Goal: Book appointment/travel/reservation

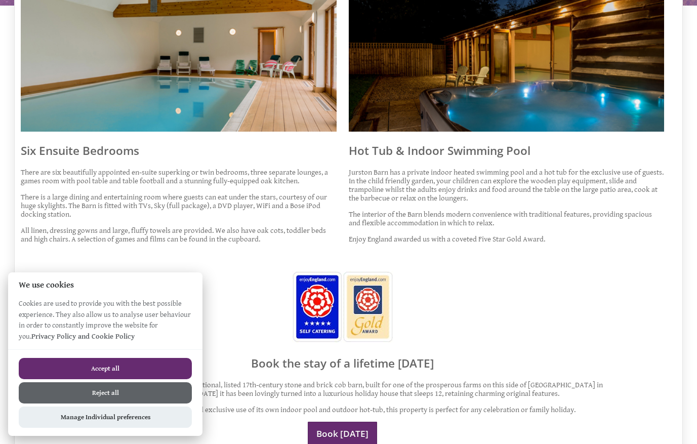
scroll to position [444, 0]
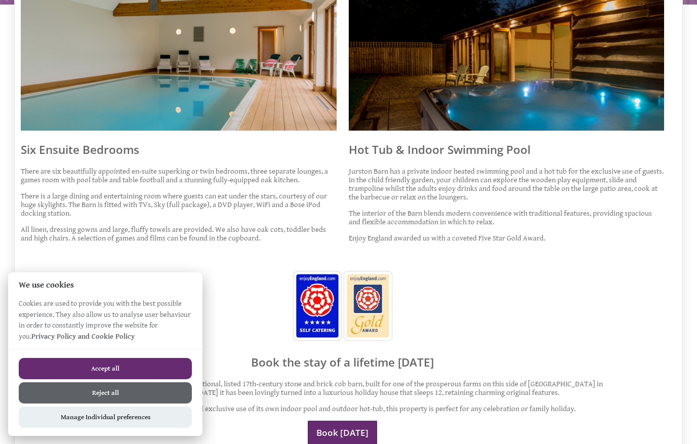
click at [77, 365] on button "Accept all" at bounding box center [105, 368] width 173 height 21
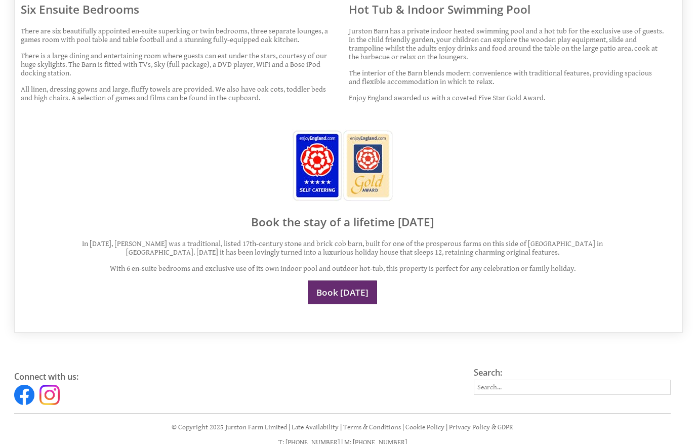
scroll to position [569, 0]
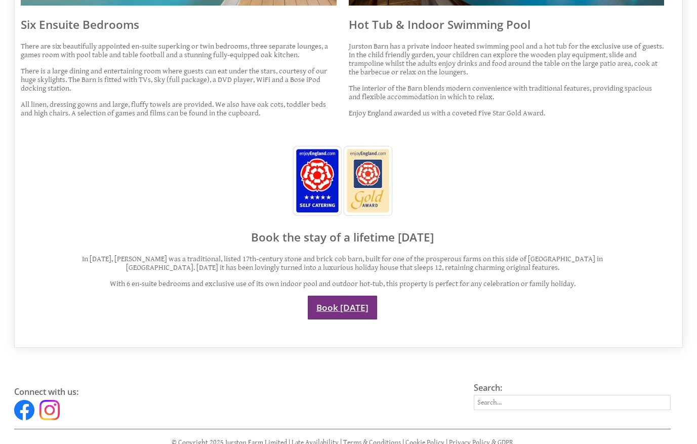
click at [328, 296] on link "Book [DATE]" at bounding box center [342, 308] width 69 height 24
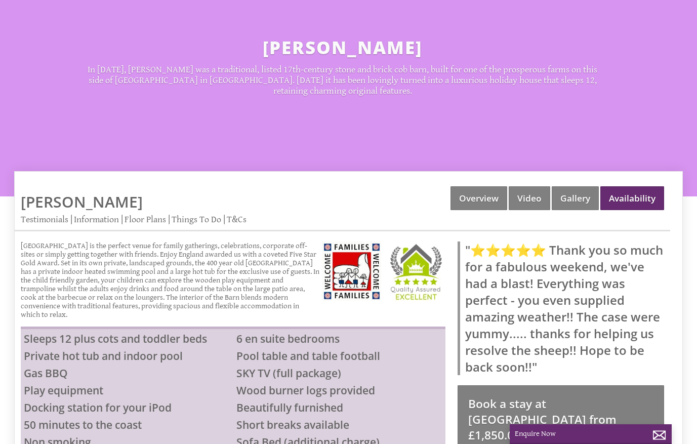
scroll to position [208, 0]
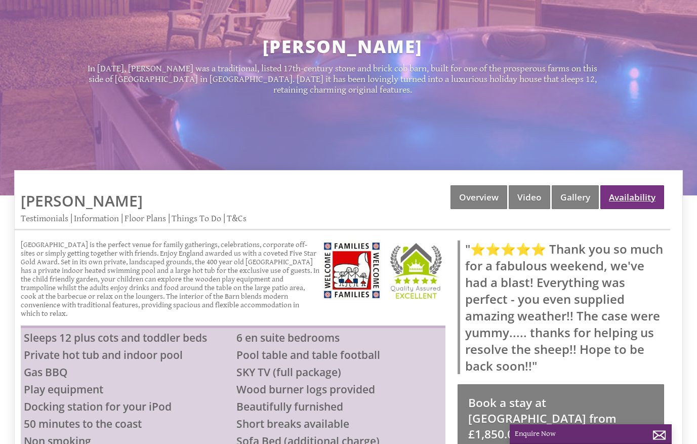
click at [638, 190] on link "Availability" at bounding box center [633, 197] width 64 height 24
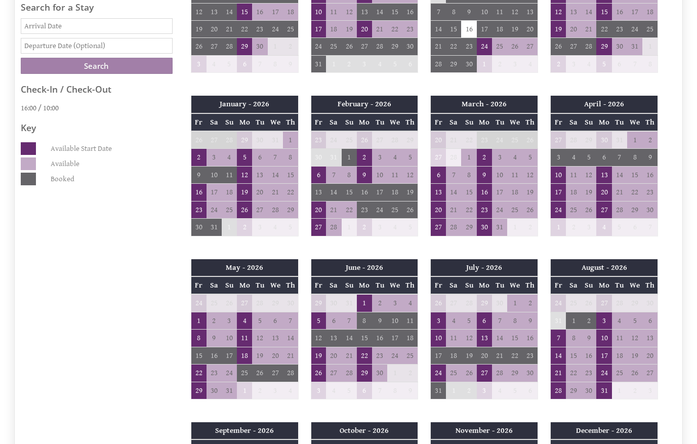
scroll to position [519, 0]
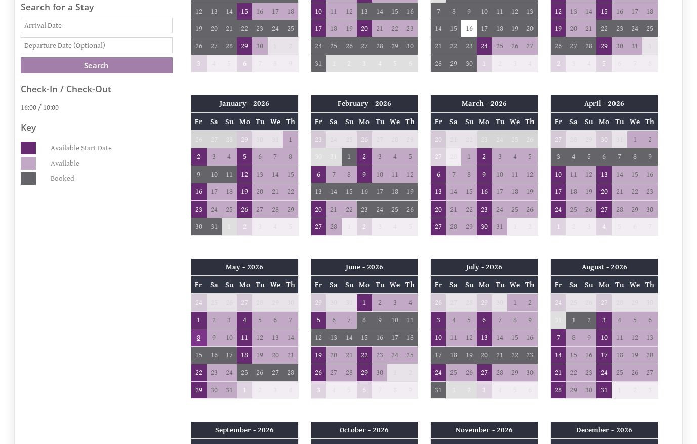
click at [197, 329] on td "8" at bounding box center [198, 337] width 15 height 17
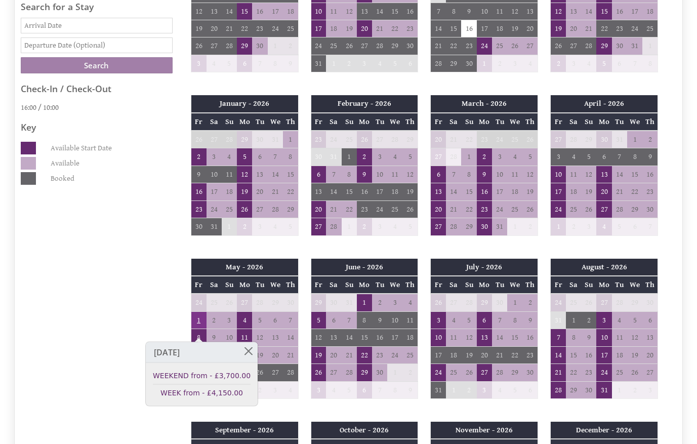
click at [198, 312] on td "1" at bounding box center [198, 319] width 15 height 17
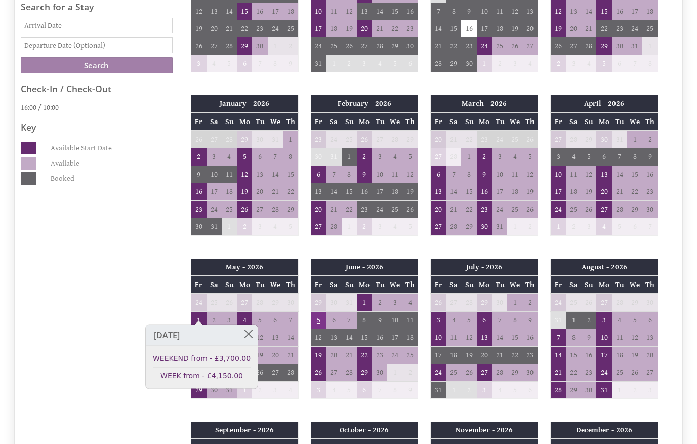
click at [318, 313] on td "5" at bounding box center [318, 319] width 15 height 17
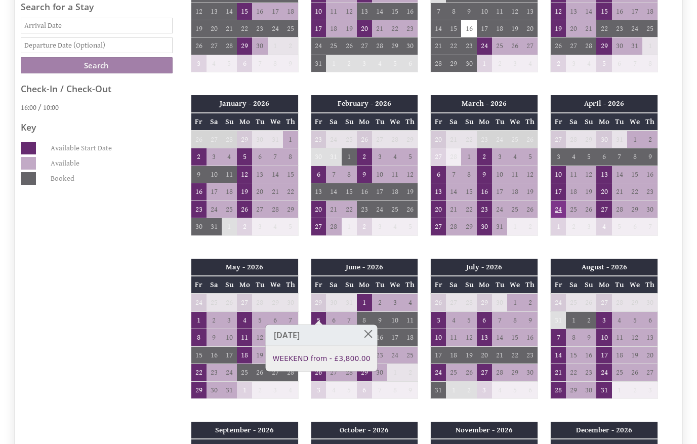
click at [556, 203] on td "24" at bounding box center [558, 209] width 15 height 17
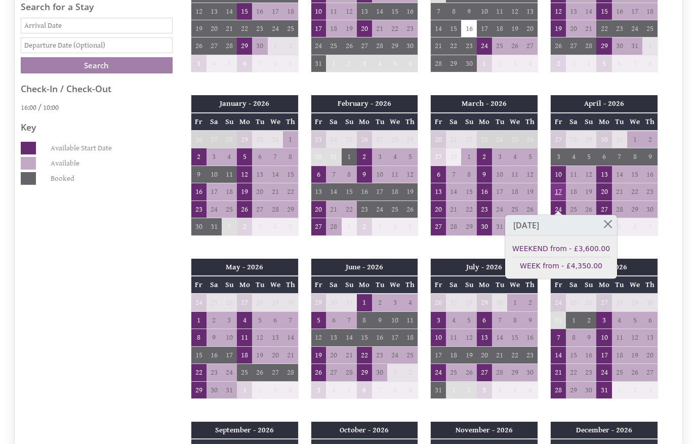
click at [557, 183] on td "17" at bounding box center [558, 191] width 15 height 17
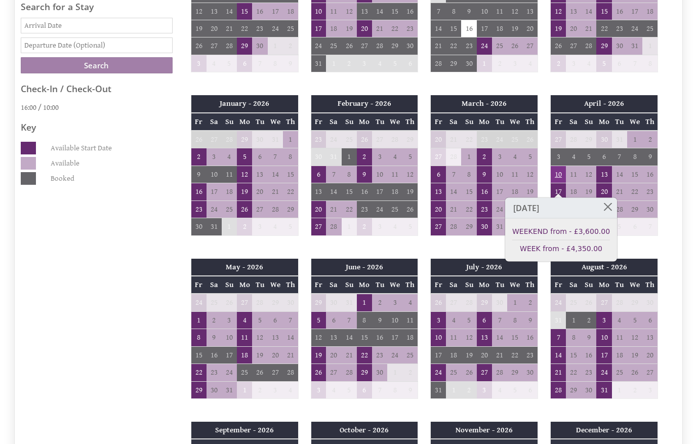
click at [560, 166] on td "10" at bounding box center [558, 174] width 15 height 17
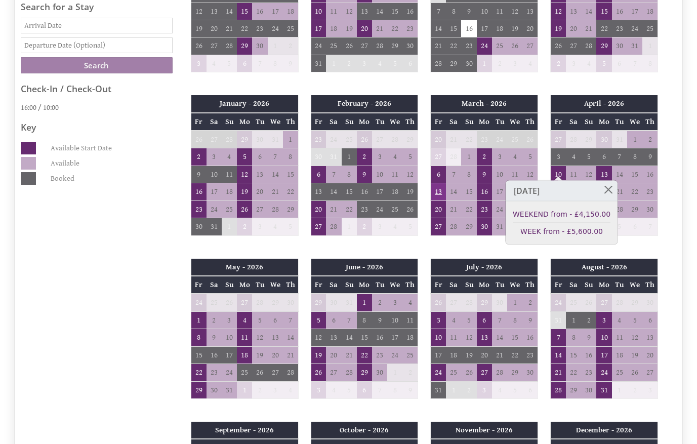
click at [438, 185] on td "13" at bounding box center [438, 191] width 15 height 17
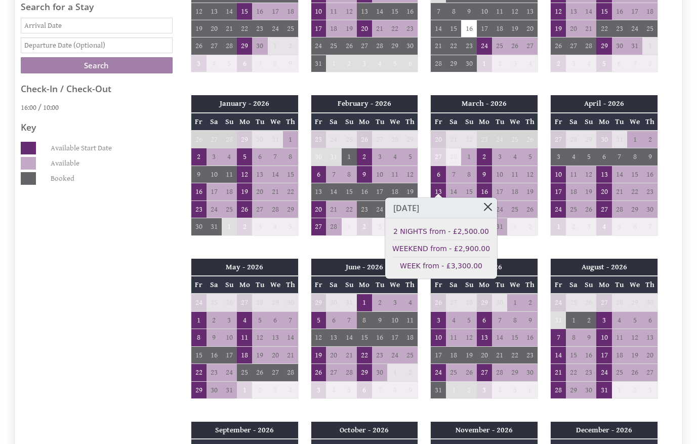
click at [482, 205] on link at bounding box center [489, 207] width 18 height 18
